Goal: Information Seeking & Learning: Learn about a topic

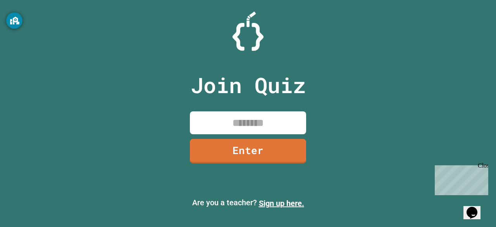
click at [262, 114] on input at bounding box center [248, 122] width 116 height 23
type input "********"
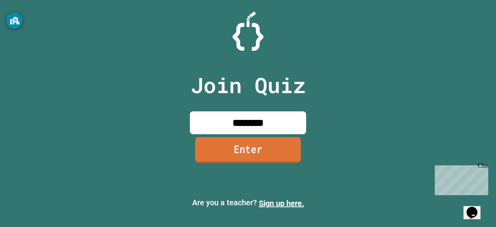
click at [257, 153] on link "Enter" at bounding box center [248, 150] width 106 height 26
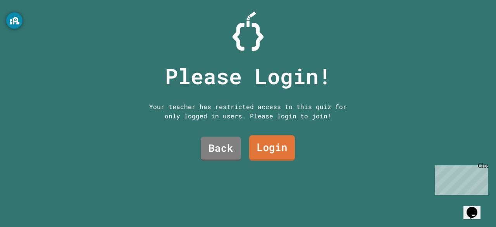
click at [258, 153] on link "Login" at bounding box center [272, 148] width 46 height 26
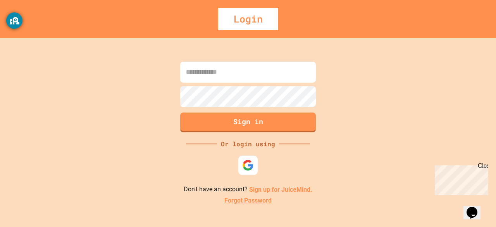
click at [262, 77] on input at bounding box center [248, 72] width 136 height 21
type input "*"
type input "**********"
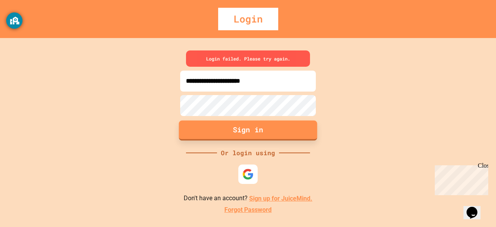
click at [247, 131] on button "Sign in" at bounding box center [248, 131] width 138 height 20
click at [281, 197] on link "Sign up for JuiceMind." at bounding box center [280, 198] width 63 height 7
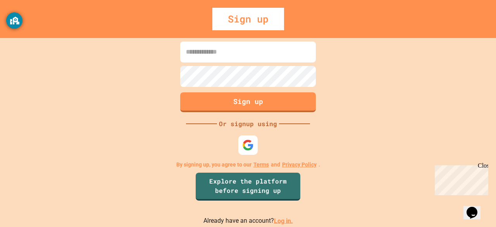
click at [242, 56] on input at bounding box center [248, 51] width 136 height 21
type input "**********"
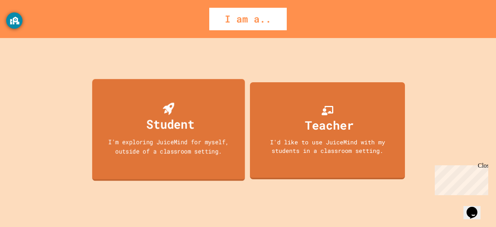
click at [178, 112] on div "Student" at bounding box center [169, 117] width 52 height 31
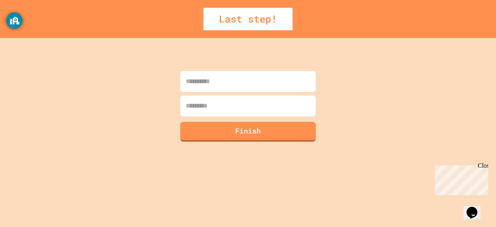
click at [212, 74] on input at bounding box center [248, 81] width 136 height 21
type input "*****"
click at [210, 112] on input at bounding box center [248, 105] width 136 height 21
type input "*"
click at [223, 128] on button "Finish" at bounding box center [248, 131] width 138 height 20
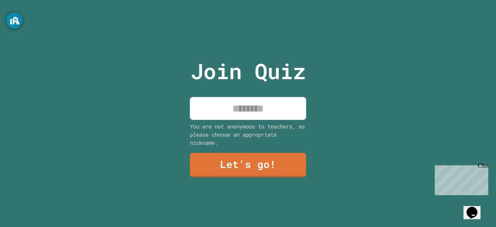
click at [230, 97] on input at bounding box center [248, 108] width 116 height 23
type input "*****"
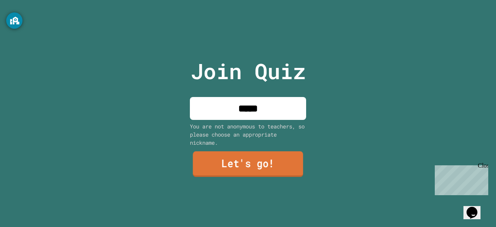
click at [244, 156] on link "Let's go!" at bounding box center [248, 164] width 110 height 26
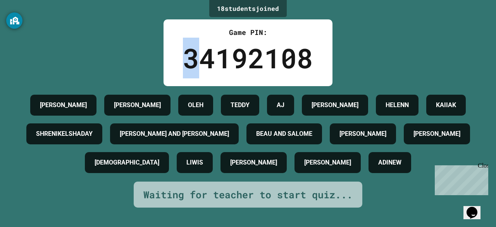
drag, startPoint x: 201, startPoint y: 70, endPoint x: 180, endPoint y: 51, distance: 28.5
click at [183, 51] on div "34192108" at bounding box center [248, 58] width 130 height 41
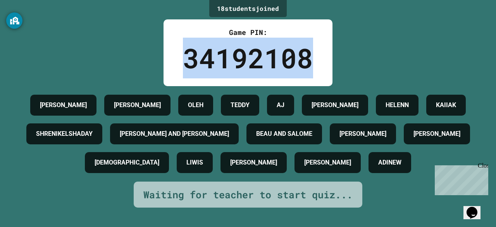
drag, startPoint x: 180, startPoint y: 51, endPoint x: 283, endPoint y: 50, distance: 102.7
click at [283, 50] on div "34192108" at bounding box center [248, 58] width 130 height 41
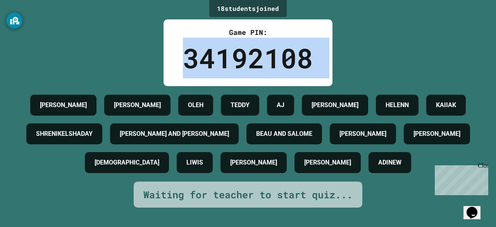
click at [283, 50] on div "34192108" at bounding box center [248, 58] width 130 height 41
click at [269, 46] on div "34192108" at bounding box center [248, 58] width 130 height 41
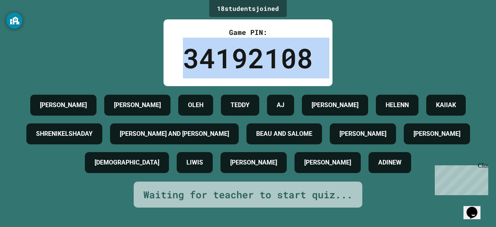
click at [203, 71] on div "34192108" at bounding box center [248, 58] width 130 height 41
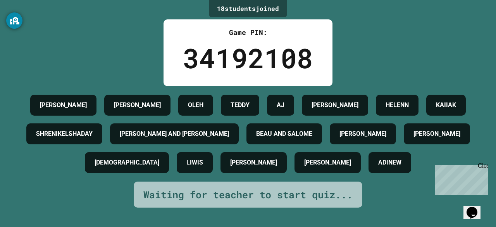
click at [188, 66] on div "34192108" at bounding box center [248, 58] width 130 height 41
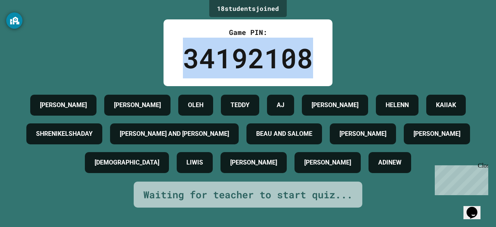
click at [188, 66] on div "34192108" at bounding box center [248, 58] width 130 height 41
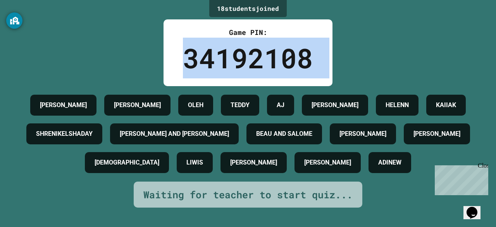
click at [188, 66] on div "34192108" at bounding box center [248, 58] width 130 height 41
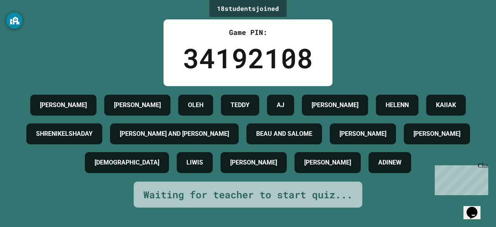
click at [188, 66] on div "34192108" at bounding box center [248, 58] width 130 height 41
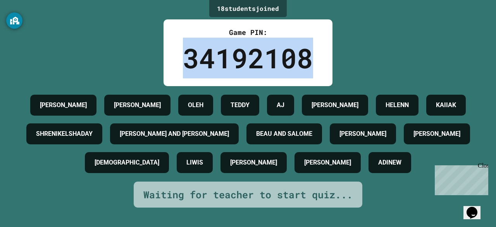
click at [188, 66] on div "34192108" at bounding box center [248, 58] width 130 height 41
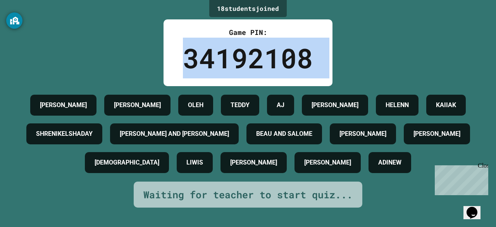
click at [188, 66] on div "34192108" at bounding box center [248, 58] width 130 height 41
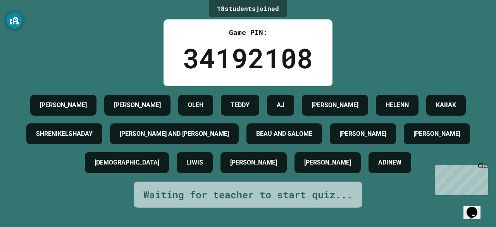
click at [188, 66] on div "34192108" at bounding box center [248, 58] width 130 height 41
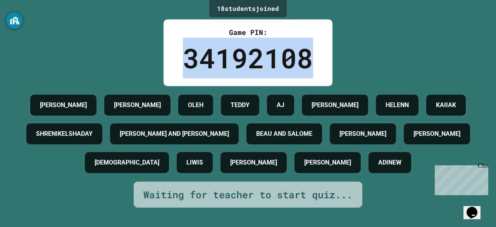
click at [188, 66] on div "34192108" at bounding box center [248, 58] width 130 height 41
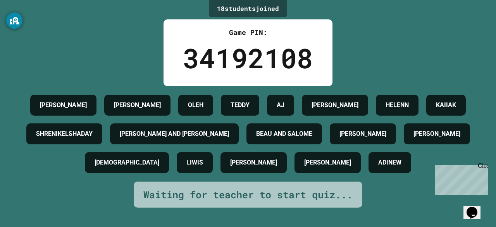
click at [295, 173] on div "JORGE" at bounding box center [328, 162] width 66 height 21
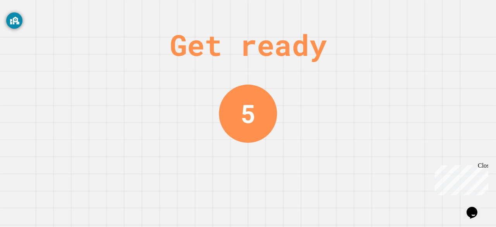
click at [315, 181] on div "Get ready 5" at bounding box center [248, 113] width 496 height 227
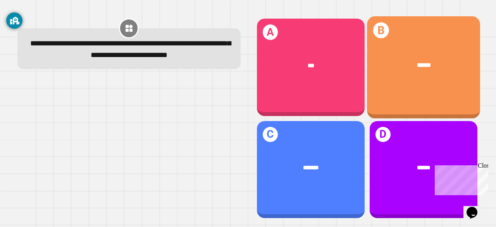
click at [434, 94] on div "B ******" at bounding box center [423, 67] width 113 height 102
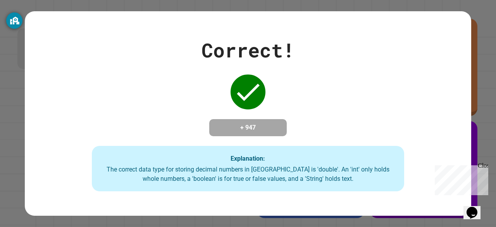
click at [290, 95] on div "Correct! + 947 Explanation: The correct data type for storing decimal numbers i…" at bounding box center [248, 114] width 447 height 156
click at [299, 70] on div "Correct! + 947 Explanation: The correct data type for storing decimal numbers i…" at bounding box center [248, 114] width 447 height 156
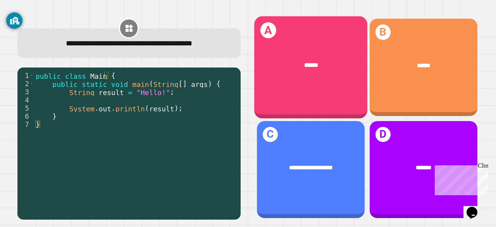
click at [317, 96] on div "A ******" at bounding box center [310, 67] width 113 height 102
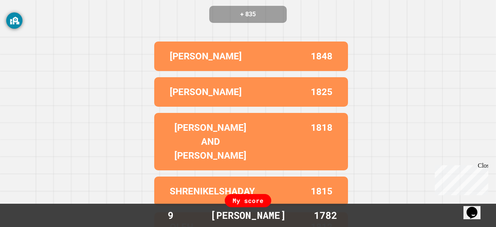
scroll to position [95, 0]
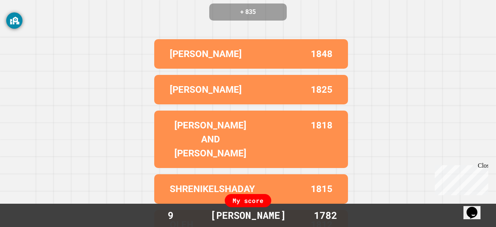
click at [124, 93] on div "Correct! + 835 STEPHEN 1848 LEWIS 1825 TYLER AND SANTI 1818 SHRENIKELSHADAY 181…" at bounding box center [248, 18] width 496 height 227
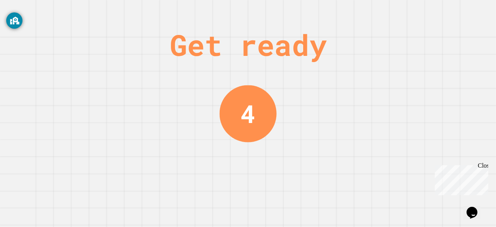
scroll to position [0, 0]
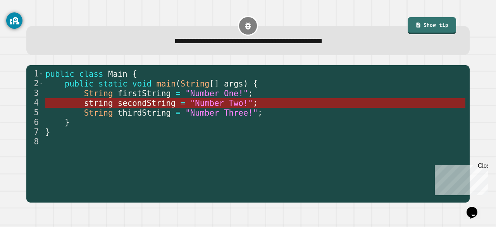
click at [190, 104] on span ""Number Two!"" at bounding box center [221, 102] width 63 height 9
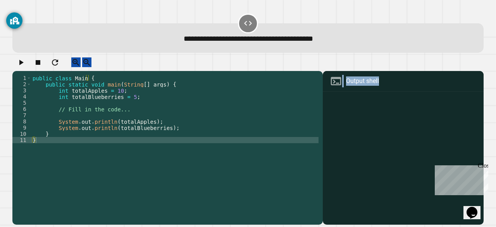
drag, startPoint x: 392, startPoint y: 112, endPoint x: 204, endPoint y: 124, distance: 188.4
click at [204, 124] on div "1 2 3 4 5 6 7 8 9 10 11 public class Main { public static void main ( String [ …" at bounding box center [247, 147] width 471 height 153
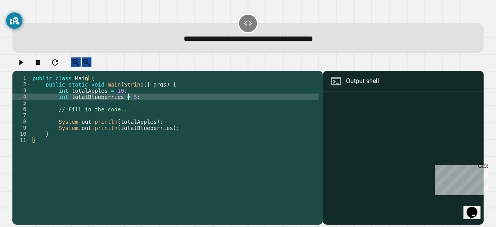
click at [129, 106] on div "public class Main { public static void main ( String [ ] args ) { int totalAppl…" at bounding box center [175, 140] width 288 height 130
type textarea "**********"
click at [26, 67] on icon "button" at bounding box center [20, 62] width 9 height 9
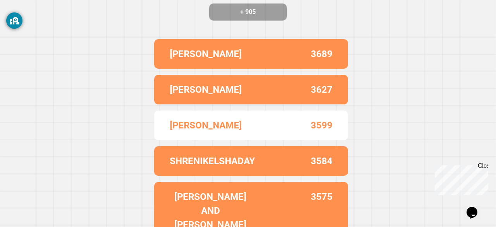
scroll to position [95, 0]
click at [181, 69] on div "LEWIS 3689" at bounding box center [251, 53] width 194 height 29
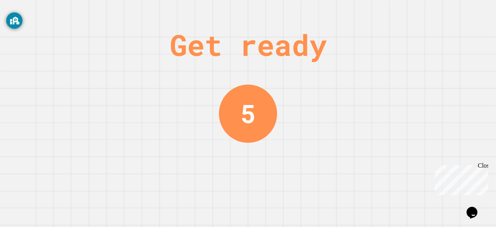
click at [181, 70] on div "Get ready 5" at bounding box center [248, 113] width 496 height 227
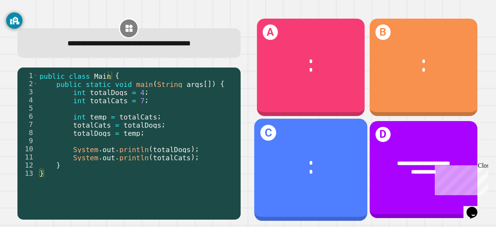
click at [330, 129] on div "C * *" at bounding box center [310, 169] width 113 height 102
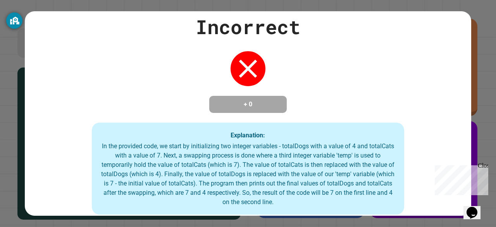
click at [272, 126] on div "Explanation: In the provided code, we start by initializing two integer variabl…" at bounding box center [248, 169] width 312 height 92
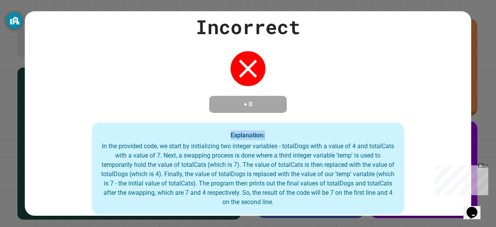
click at [272, 126] on div "Explanation: In the provided code, we start by initializing two integer variabl…" at bounding box center [248, 169] width 312 height 92
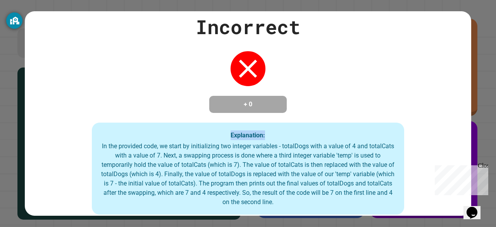
click at [272, 126] on div "Explanation: In the provided code, we start by initializing two integer variabl…" at bounding box center [248, 169] width 312 height 92
click at [242, 143] on div "In the provided code, we start by initializing two integer variables - totalDog…" at bounding box center [248, 174] width 297 height 65
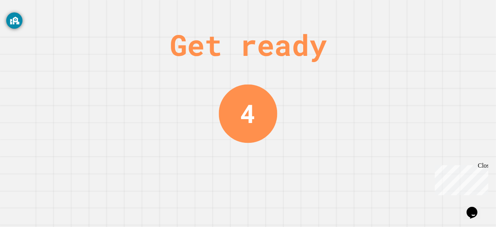
click at [242, 143] on div "Get ready 4" at bounding box center [248, 113] width 58 height 227
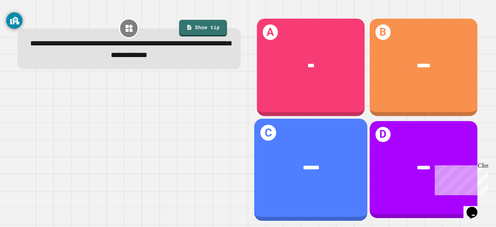
click at [320, 163] on div "*******" at bounding box center [311, 167] width 89 height 9
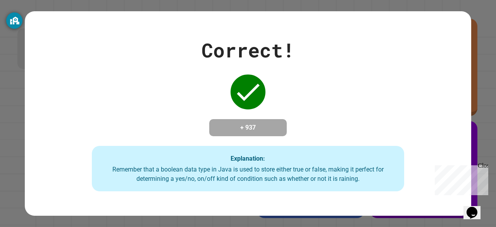
click at [222, 107] on div "Correct! + 937 Explanation: Remember that a boolean data type in Java is used t…" at bounding box center [248, 114] width 447 height 156
click at [219, 12] on div "Correct! + 937 Explanation: Remember that a boolean data type in Java is used t…" at bounding box center [248, 113] width 447 height 204
click at [486, 169] on div "Close" at bounding box center [483, 167] width 10 height 10
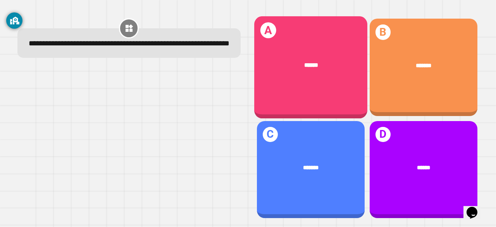
click at [340, 83] on div "A ******" at bounding box center [310, 67] width 113 height 102
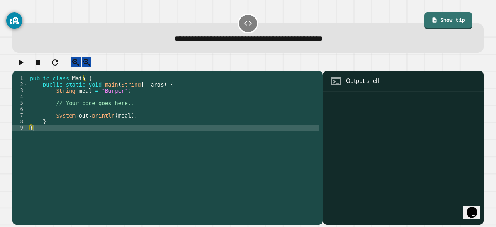
click at [116, 100] on div "public class Main { public static void main ( String [ ] args ) { String meal =…" at bounding box center [173, 140] width 291 height 130
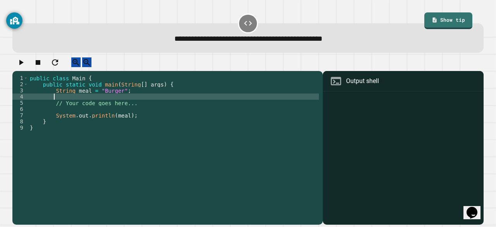
click at [117, 97] on div "public class Main { public static void main ( String [ ] args ) { String meal =…" at bounding box center [173, 140] width 291 height 130
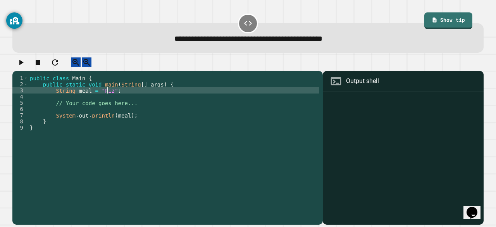
scroll to position [0, 5]
type textarea "**********"
click at [26, 62] on button "button" at bounding box center [20, 62] width 9 height 10
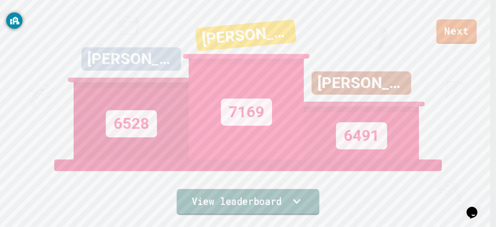
click at [249, 197] on link "View leaderboard" at bounding box center [248, 202] width 143 height 26
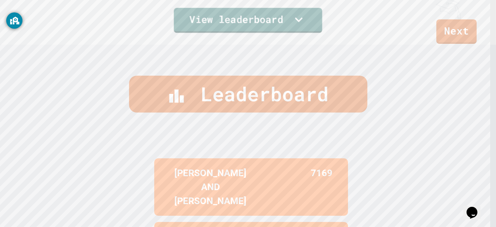
scroll to position [0, 0]
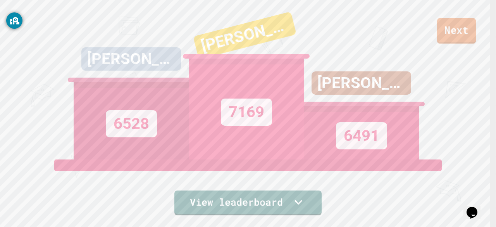
click at [456, 38] on link "Next" at bounding box center [456, 31] width 39 height 26
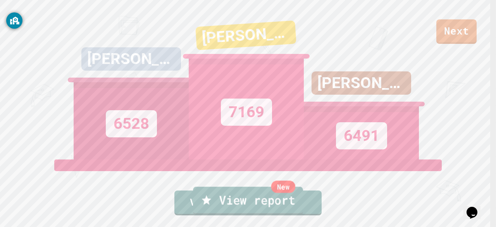
click at [243, 203] on link "New View report" at bounding box center [248, 200] width 110 height 28
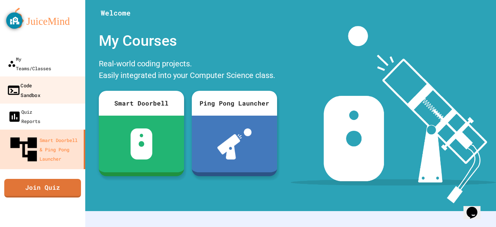
click at [62, 76] on link "Code Sandbox" at bounding box center [43, 89] width 88 height 27
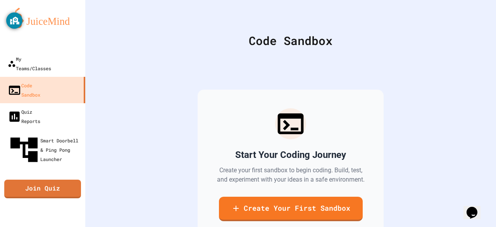
scroll to position [62, 0]
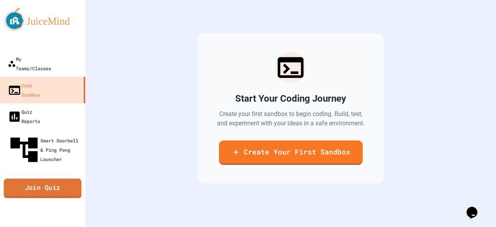
click at [36, 179] on link "Join Quiz" at bounding box center [43, 188] width 78 height 19
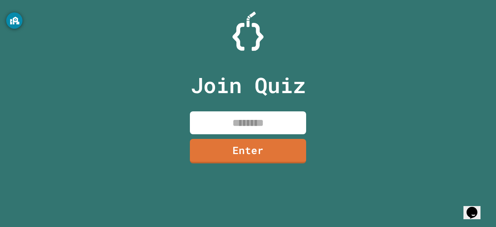
click at [238, 117] on input at bounding box center [248, 122] width 116 height 23
type input "********"
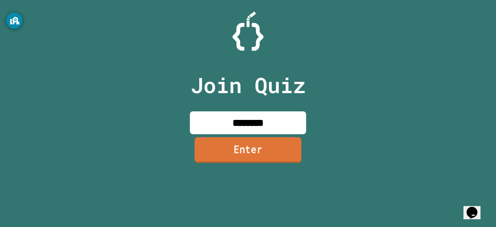
click at [248, 147] on link "Enter" at bounding box center [248, 150] width 107 height 26
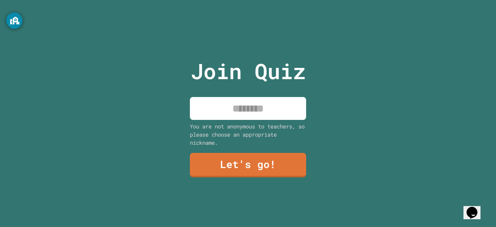
click at [255, 97] on input at bounding box center [248, 108] width 116 height 23
type input "*****"
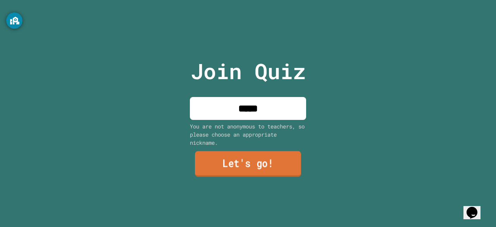
click at [242, 167] on link "Let's go!" at bounding box center [248, 164] width 106 height 26
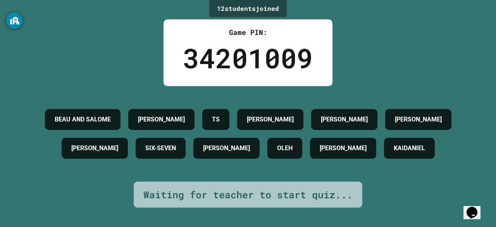
click at [394, 153] on h4 "KAIDANIEL" at bounding box center [409, 147] width 31 height 9
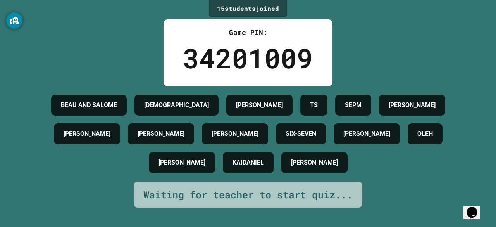
click at [223, 55] on div "34201009" at bounding box center [248, 58] width 130 height 41
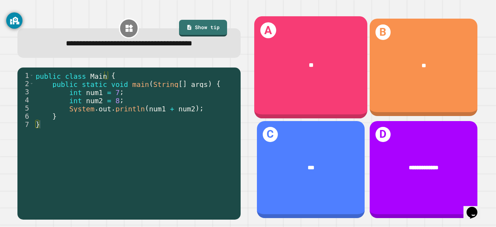
click at [302, 49] on div "**" at bounding box center [310, 65] width 113 height 33
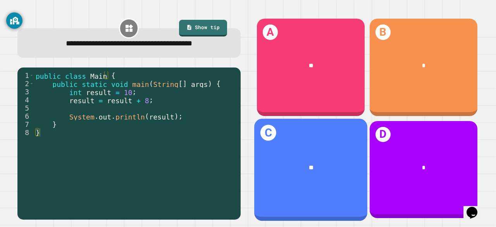
click at [311, 163] on div "**" at bounding box center [311, 167] width 89 height 9
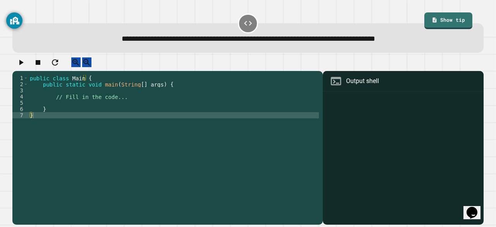
click at [123, 108] on div "public class Main { public static void main ( String [ ] args ) { // Fill in th…" at bounding box center [173, 140] width 291 height 130
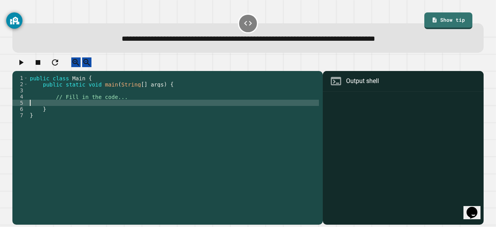
click at [121, 107] on div "public class Main { public static void main ( String [ ] args ) { // Fill in th…" at bounding box center [173, 140] width 291 height 130
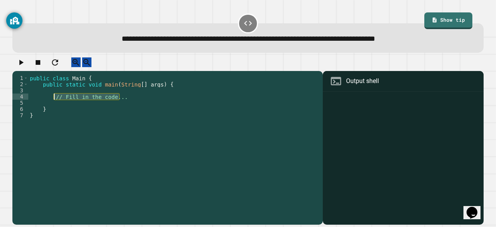
drag, startPoint x: 130, startPoint y: 104, endPoint x: 53, endPoint y: 104, distance: 76.8
click at [53, 104] on div "public class Main { public static void main ( String [ ] args ) { // Fill in th…" at bounding box center [173, 140] width 291 height 130
type textarea "**********"
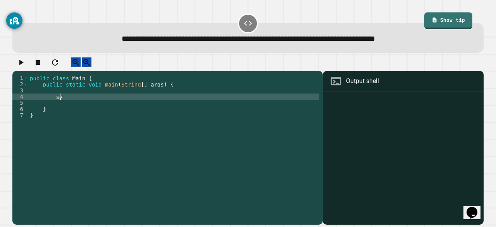
type textarea "*"
type textarea "**********"
click at [24, 65] on icon "button" at bounding box center [21, 62] width 4 height 5
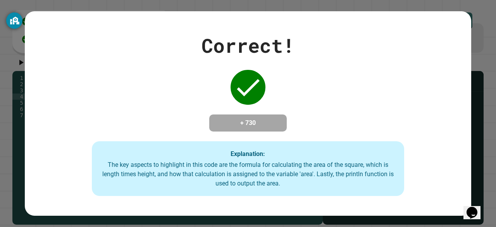
click at [10, 89] on div "Correct! + 730 Explanation: The key aspects to highlight in this code are the f…" at bounding box center [248, 113] width 496 height 227
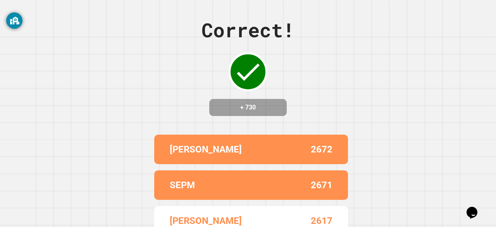
click at [302, 101] on div "Correct! + 730 LEWIS 2672 SEPM 2671 FIONA 2617 JESUS 2375 STEPHEN 2247" at bounding box center [248, 113] width 496 height 227
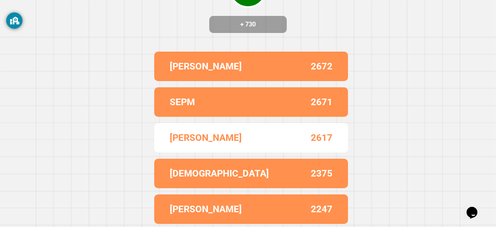
scroll to position [0, 0]
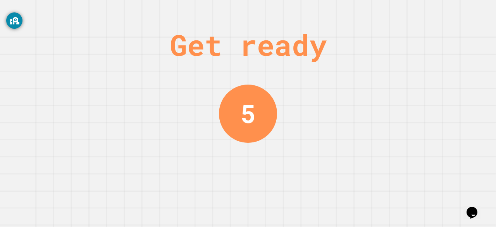
click at [269, 105] on div "5" at bounding box center [248, 114] width 58 height 58
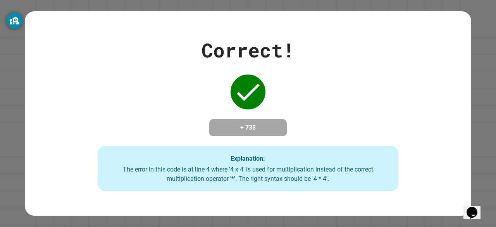
click at [306, 123] on div "Correct! + 738 Explanation: The error in this code is at line 4 where '4 x 4' i…" at bounding box center [248, 114] width 430 height 156
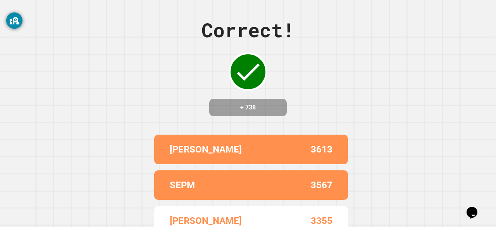
click at [289, 106] on div "Correct! + 738" at bounding box center [248, 66] width 93 height 100
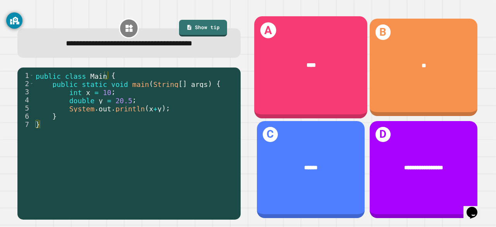
click at [297, 83] on div "A ****" at bounding box center [310, 67] width 113 height 102
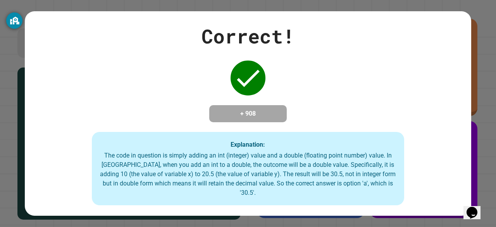
click at [151, 87] on div "Correct! + 908 Explanation: The code in question is simply adding an int (integ…" at bounding box center [248, 114] width 447 height 184
click at [243, 109] on h4 "+ 908" at bounding box center [248, 113] width 62 height 9
click at [237, 79] on icon at bounding box center [248, 77] width 23 height 17
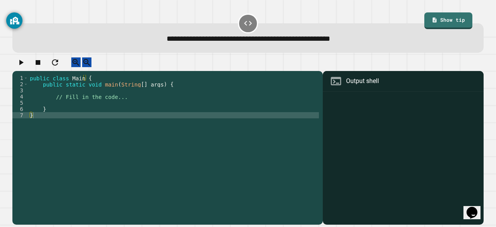
click at [150, 97] on div "public class Main { public static void main ( String [ ] args ) { // Fill in th…" at bounding box center [173, 140] width 291 height 130
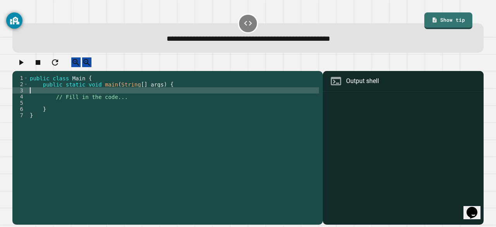
click at [127, 106] on div "public class Main { public static void main ( String [ ] args ) { // Fill in th…" at bounding box center [173, 140] width 291 height 130
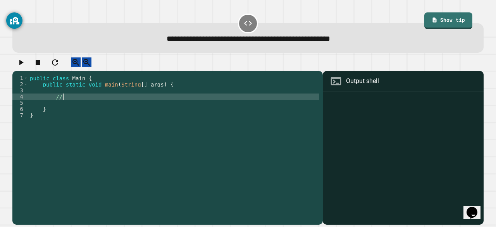
type textarea "*"
type textarea "**********"
click at [25, 62] on icon "button" at bounding box center [20, 62] width 9 height 9
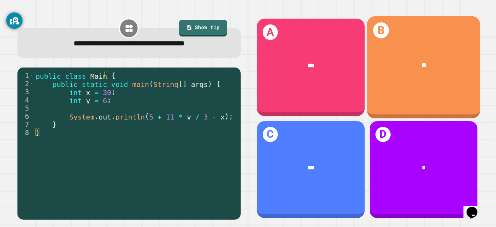
click at [404, 83] on div "B **" at bounding box center [423, 67] width 113 height 102
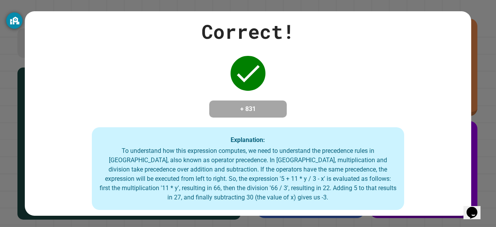
click at [217, 108] on h4 "+ 831" at bounding box center [248, 108] width 62 height 9
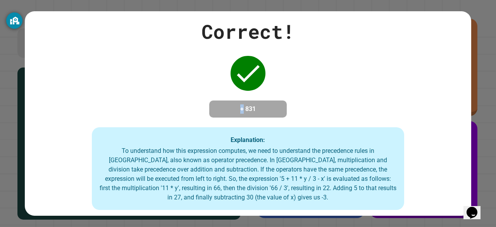
click at [217, 108] on h4 "+ 831" at bounding box center [248, 108] width 62 height 9
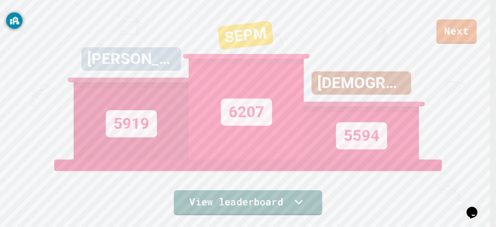
click at [253, 206] on link "View leaderboard" at bounding box center [248, 202] width 148 height 25
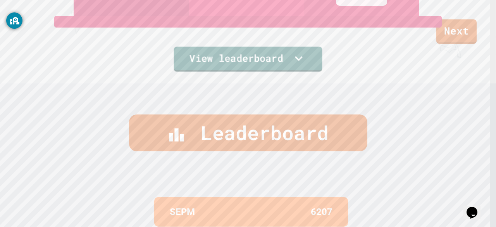
scroll to position [0, 0]
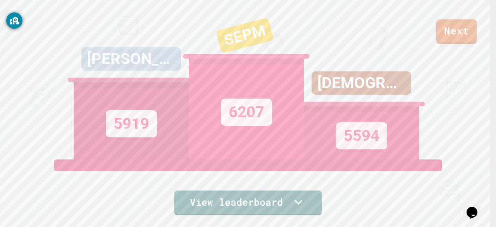
click at [113, 130] on div "5919" at bounding box center [131, 123] width 51 height 27
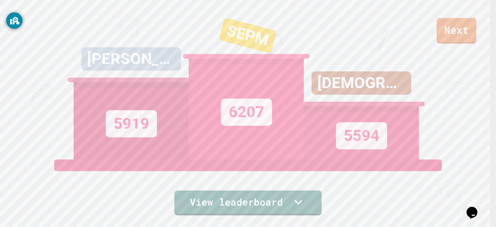
click at [440, 28] on link "Next" at bounding box center [457, 31] width 40 height 26
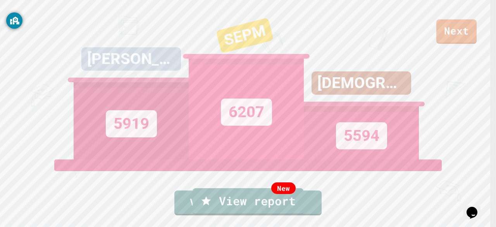
scroll to position [2, 0]
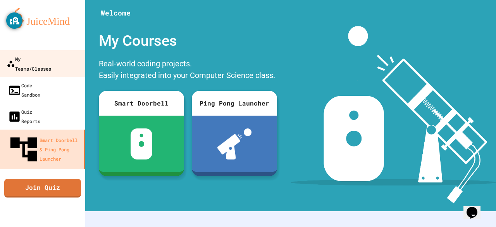
click at [51, 62] on div "My Teams/Classes" at bounding box center [29, 63] width 45 height 19
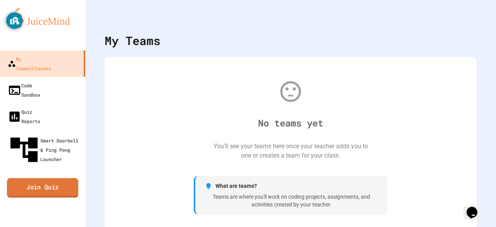
click at [53, 178] on link "Join Quiz" at bounding box center [42, 187] width 71 height 19
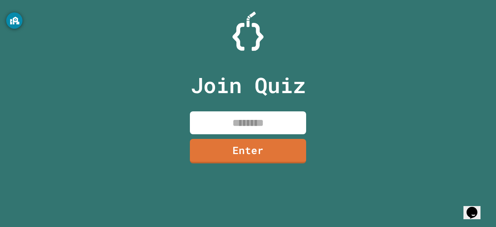
click at [238, 119] on input at bounding box center [248, 122] width 116 height 23
type input "********"
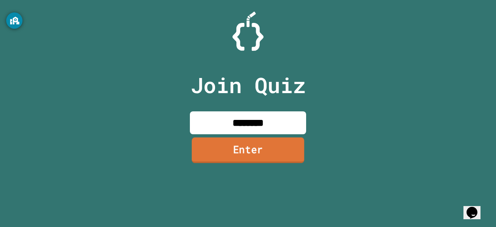
click at [255, 159] on link "Enter" at bounding box center [248, 150] width 112 height 26
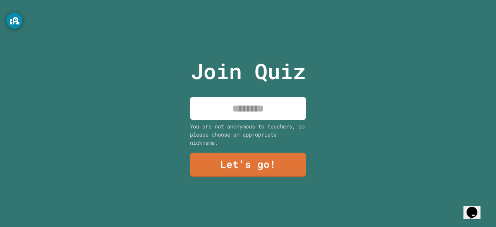
click at [241, 102] on input at bounding box center [248, 108] width 116 height 23
type input "*****"
click at [236, 158] on link "Let's go!" at bounding box center [248, 165] width 116 height 24
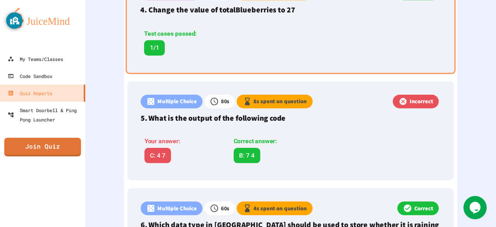
scroll to position [625, 0]
